Goal: Register for event/course

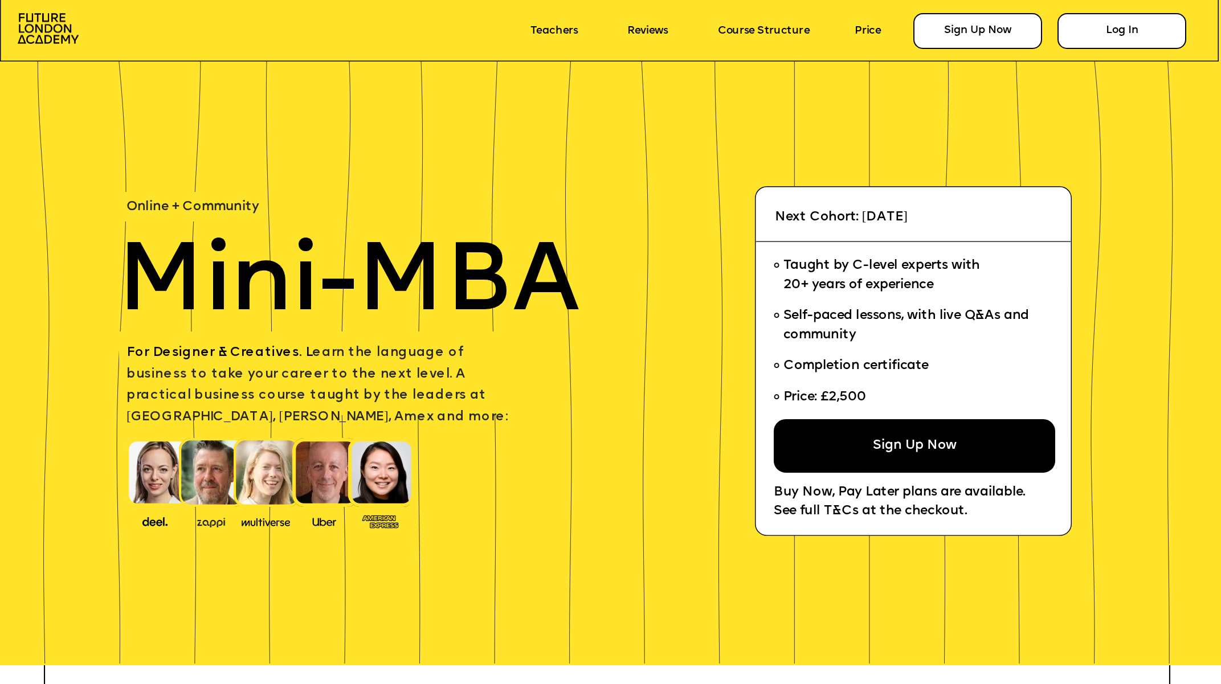
scroll to position [205, 0]
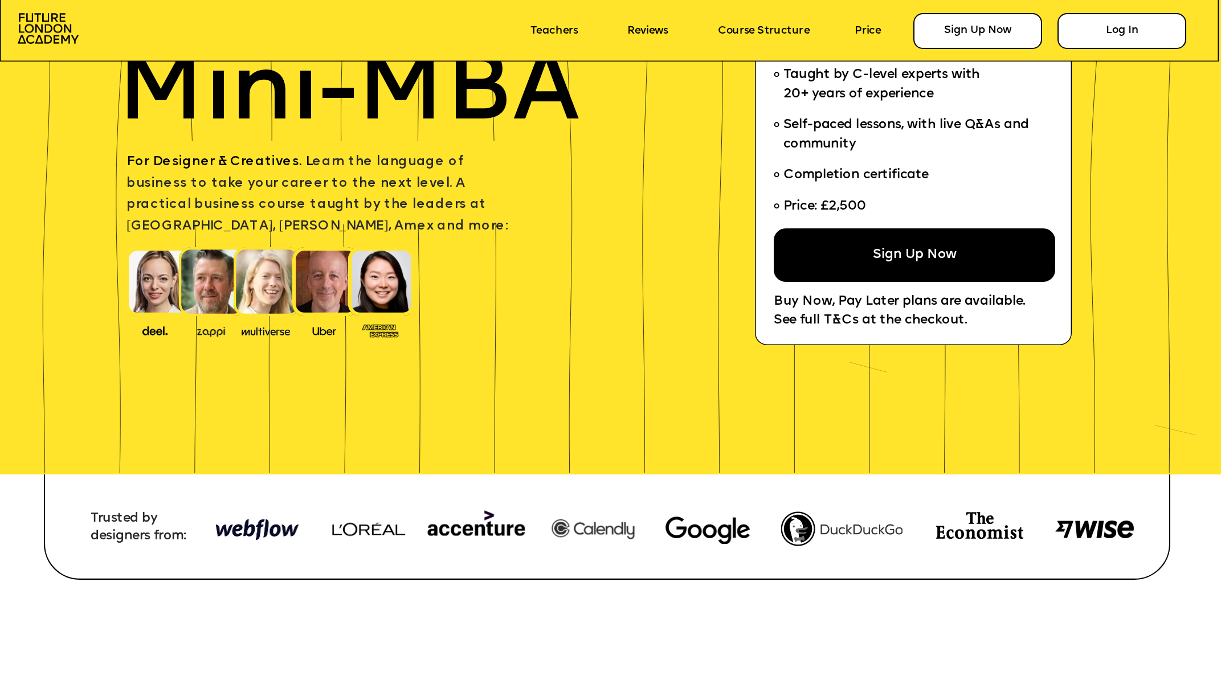
click at [156, 295] on img at bounding box center [158, 281] width 67 height 69
click at [856, 208] on span "Price: £2,500" at bounding box center [824, 206] width 83 height 13
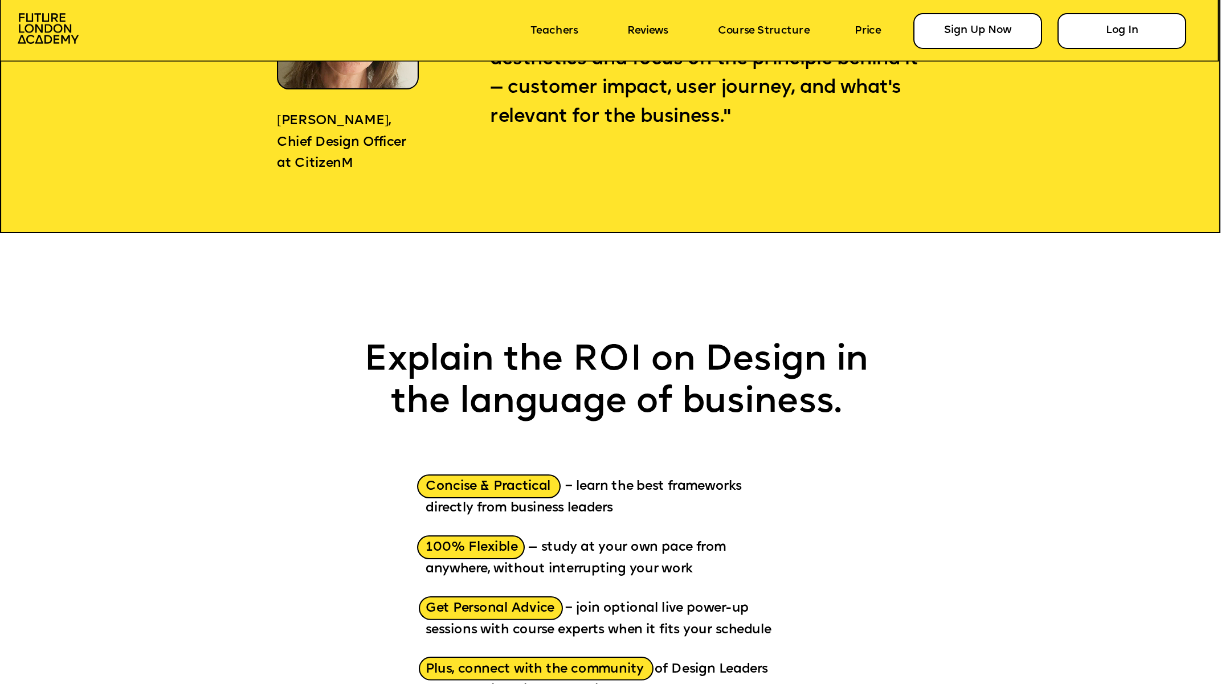
scroll to position [0, 0]
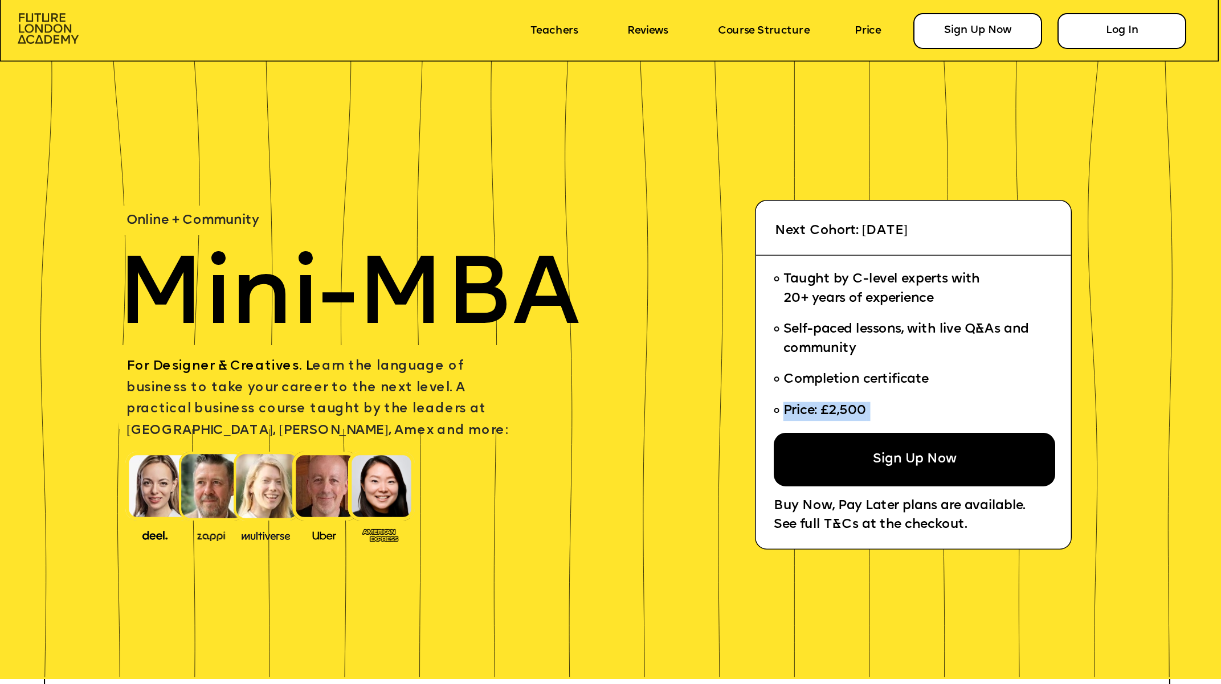
click at [43, 27] on img at bounding box center [48, 28] width 61 height 31
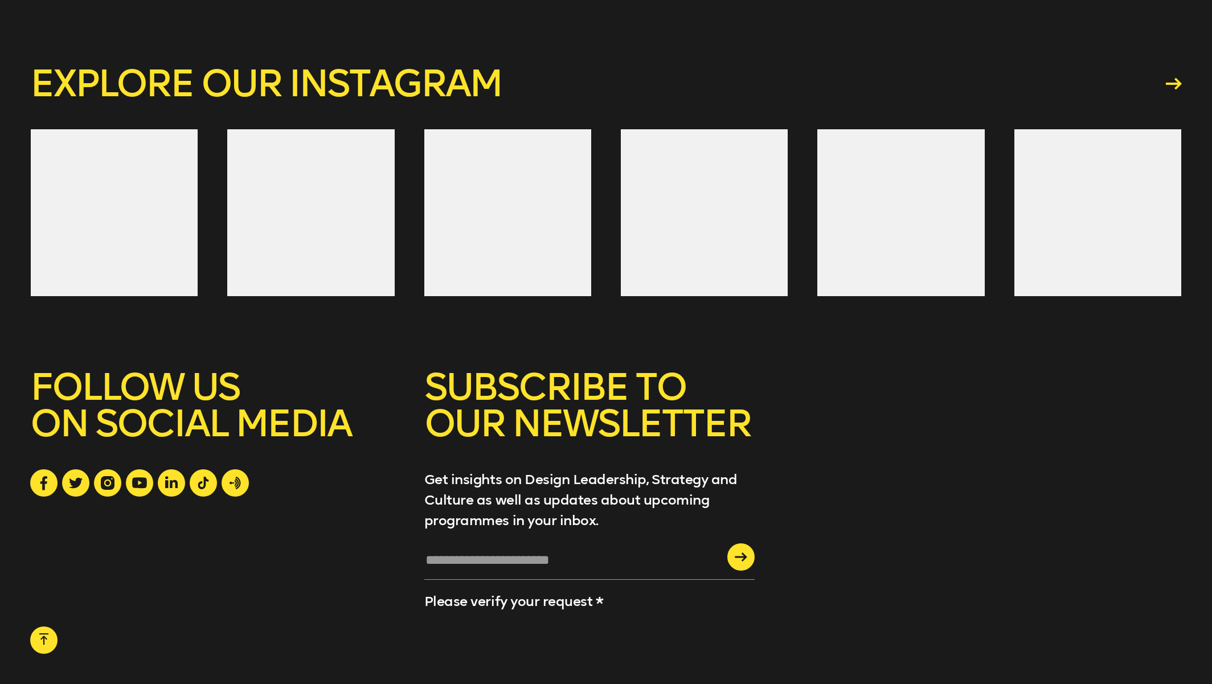
scroll to position [4699, 0]
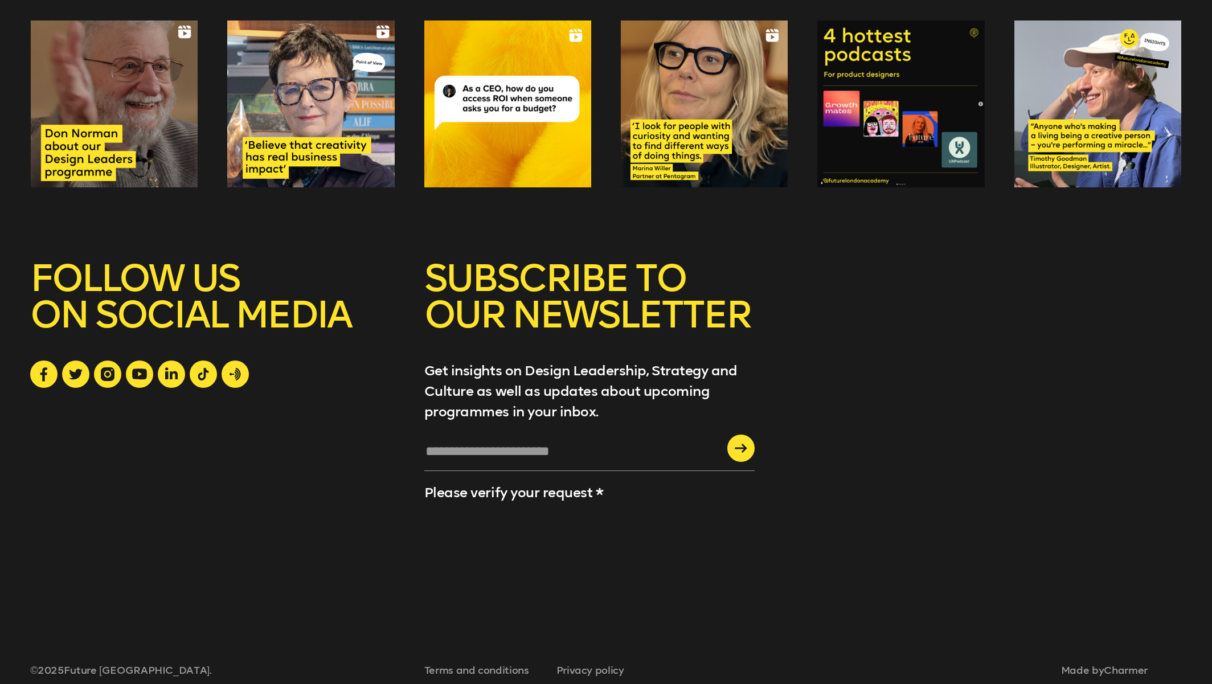
click at [1140, 664] on div "Made by Charmer" at bounding box center [917, 671] width 530 height 14
click at [1139, 664] on link "Charmer" at bounding box center [1126, 670] width 44 height 13
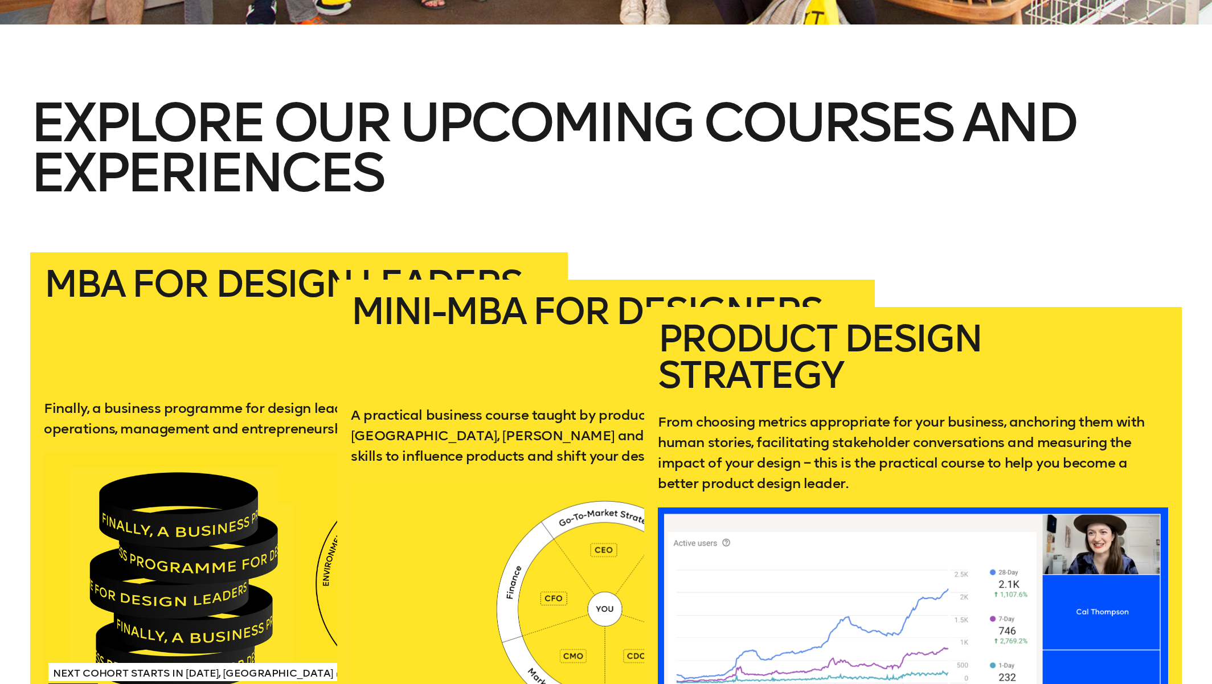
scroll to position [0, 0]
